Goal: Obtain resource: Obtain resource

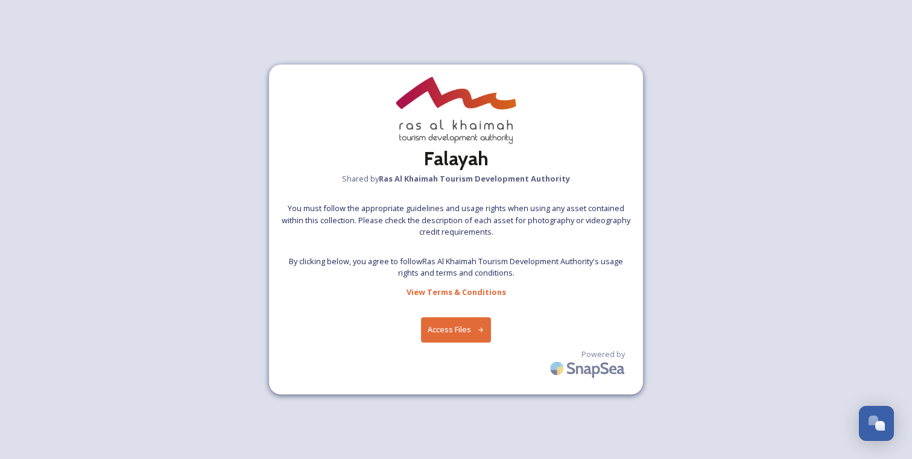
click at [458, 326] on button "Access Files" at bounding box center [456, 329] width 71 height 25
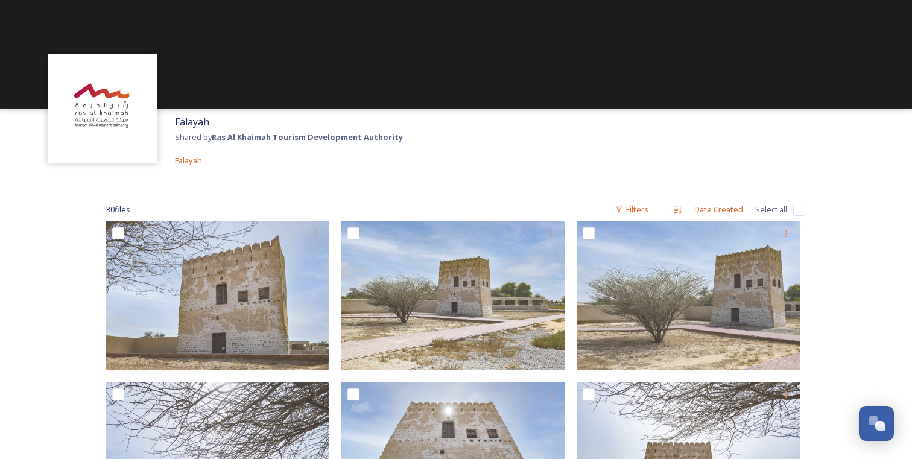
click at [797, 209] on input "checkbox" at bounding box center [800, 210] width 12 height 12
checkbox input "true"
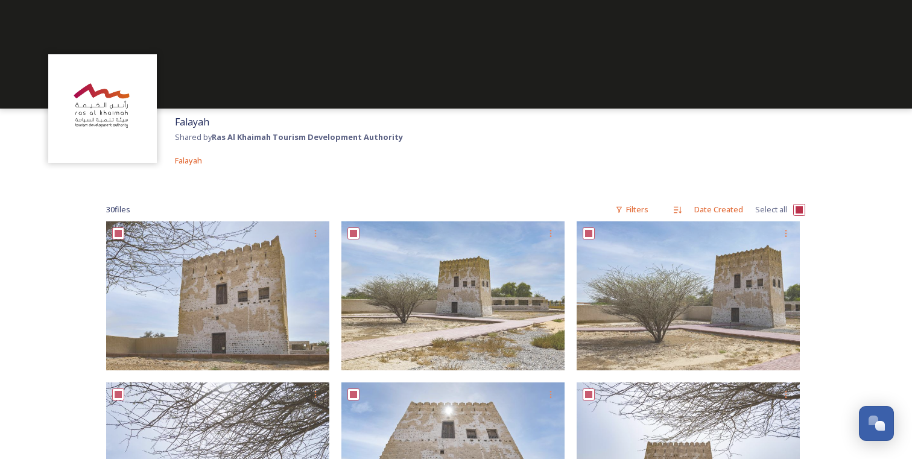
checkbox input "true"
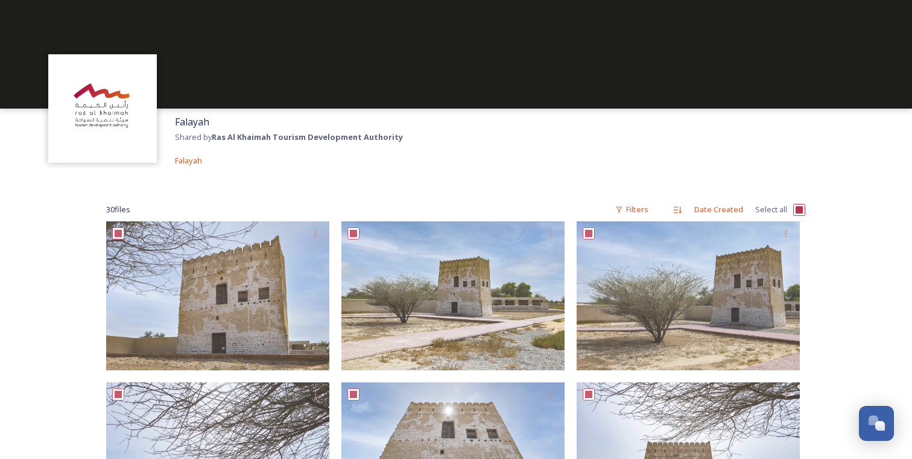
checkbox input "true"
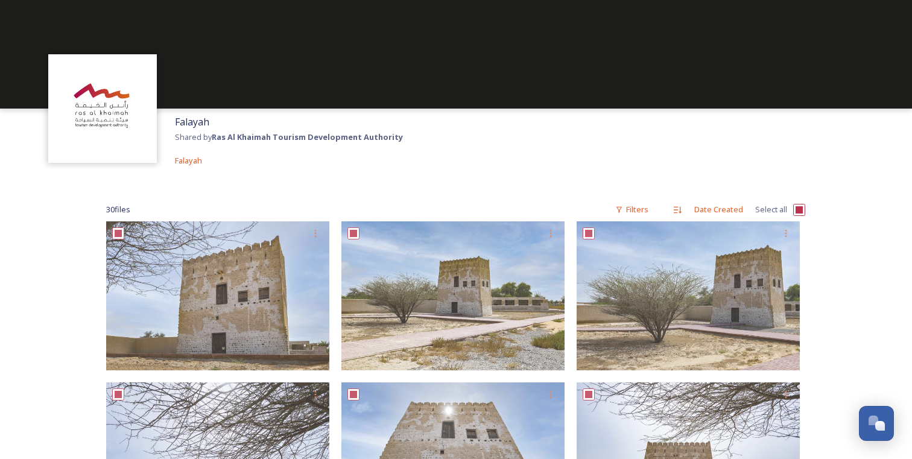
checkbox input "true"
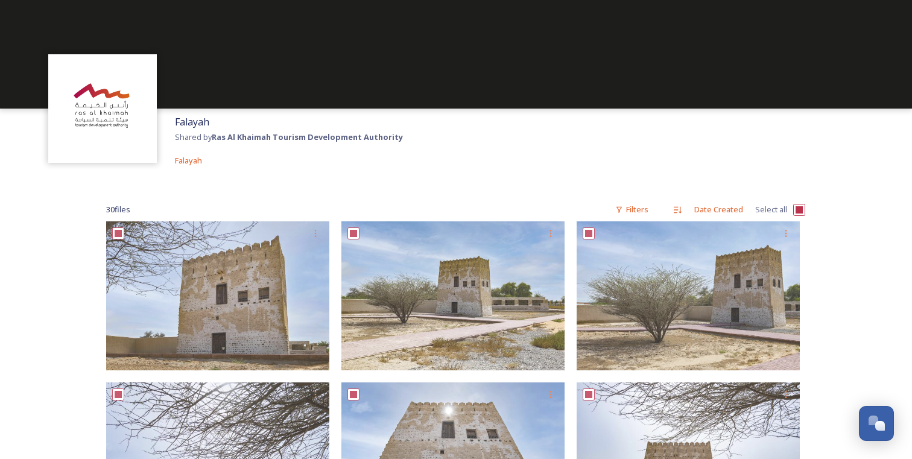
checkbox input "true"
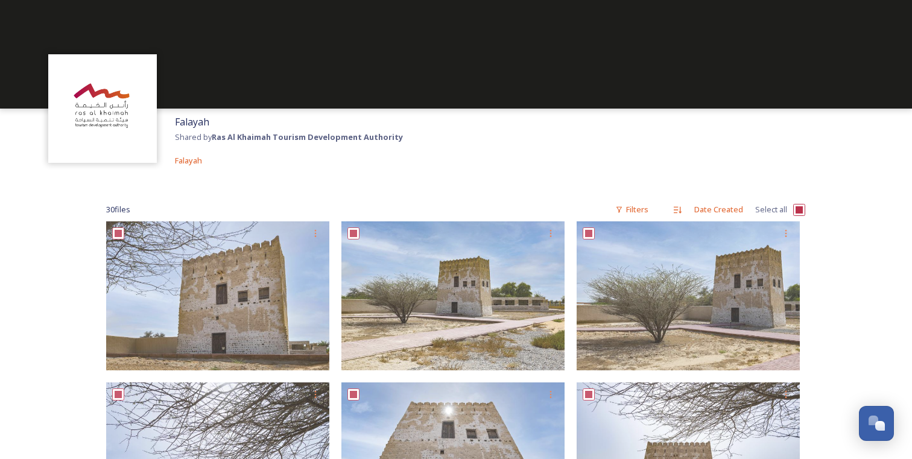
checkbox input "true"
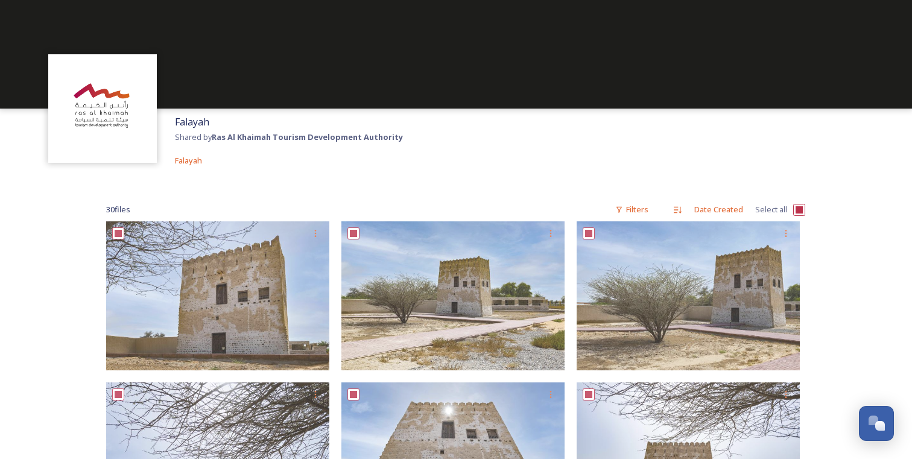
checkbox input "true"
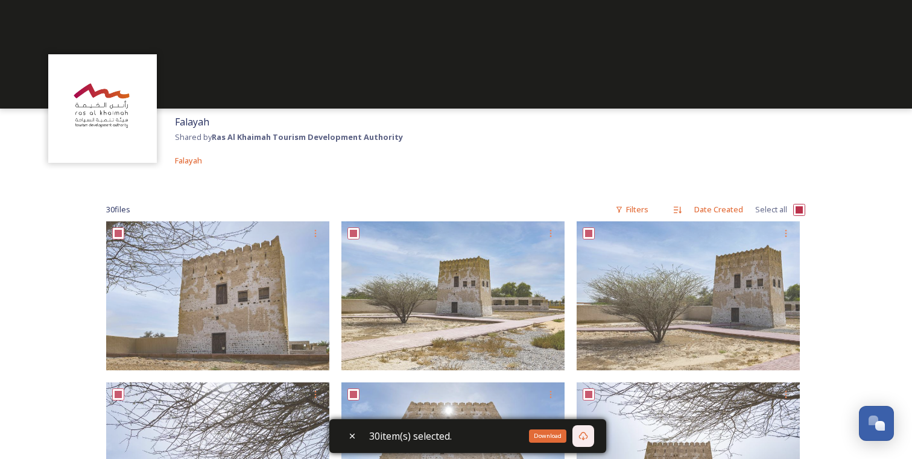
click at [584, 434] on icon at bounding box center [584, 436] width 10 height 10
drag, startPoint x: 175, startPoint y: 120, endPoint x: 217, endPoint y: 123, distance: 42.3
click at [217, 123] on div "Falayah Shared by Ras Al Khaimah Tourism Development Authority Falayah" at bounding box center [289, 141] width 240 height 65
copy span "Falayah"
